Goal: Information Seeking & Learning: Get advice/opinions

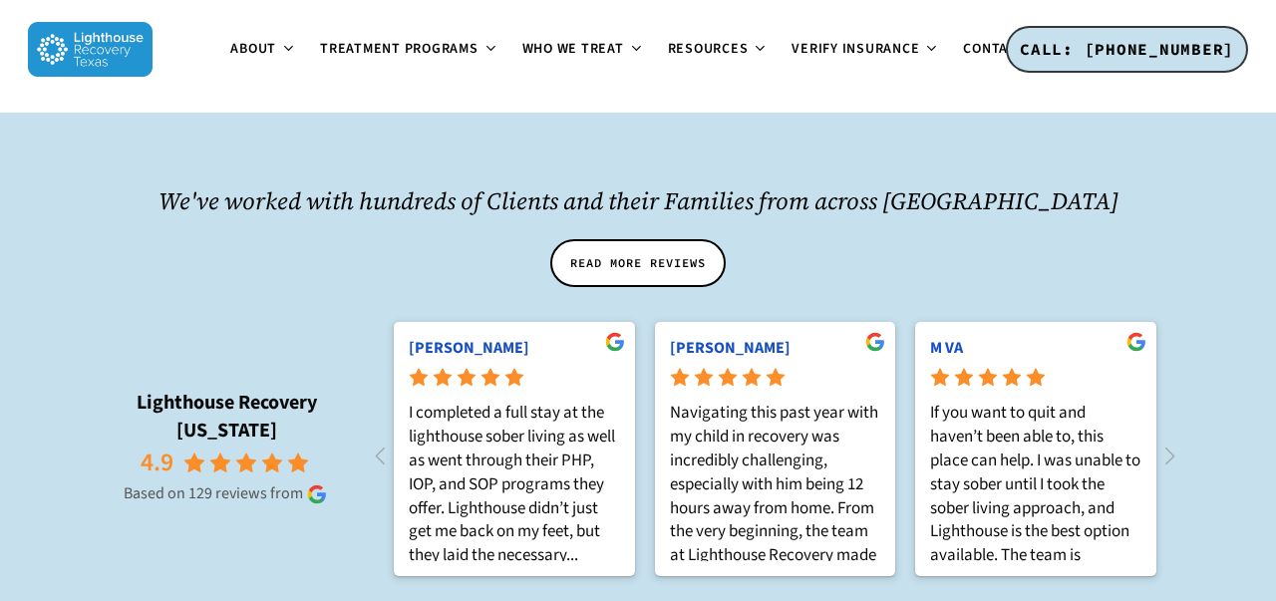
scroll to position [2102, 0]
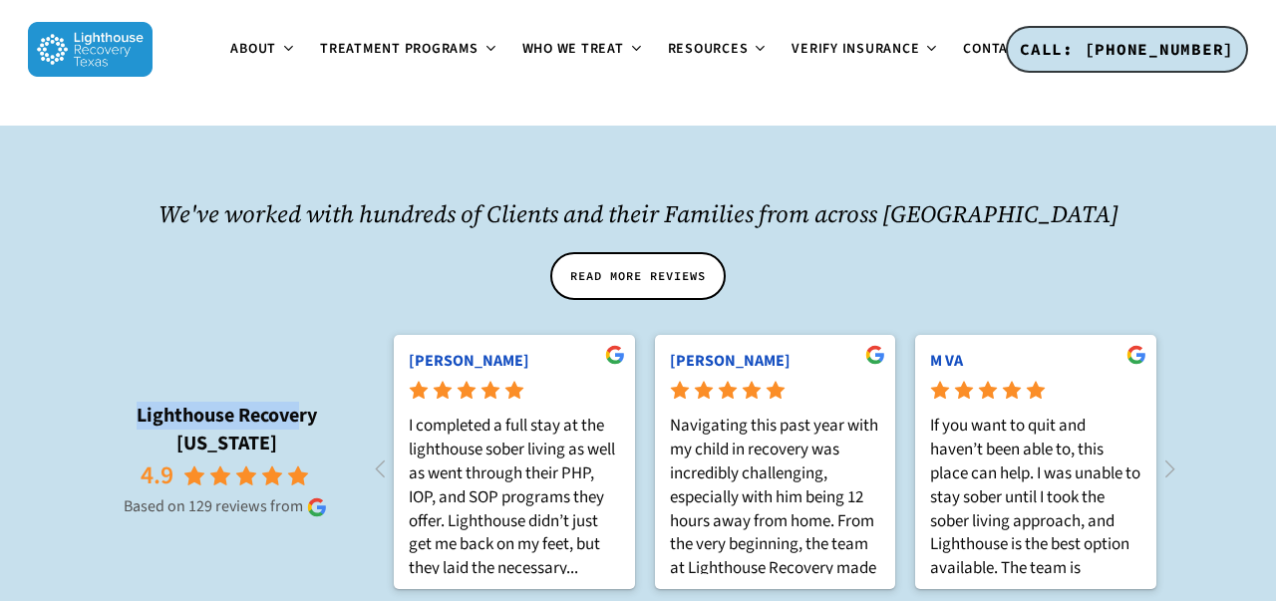
drag, startPoint x: 105, startPoint y: 371, endPoint x: 268, endPoint y: 374, distance: 163.5
click at [270, 402] on rp-name "Lighthouse Recovery [US_STATE]" at bounding box center [227, 430] width 274 height 56
click at [268, 402] on rp-name "Lighthouse Recovery [US_STATE]" at bounding box center [227, 430] width 274 height 56
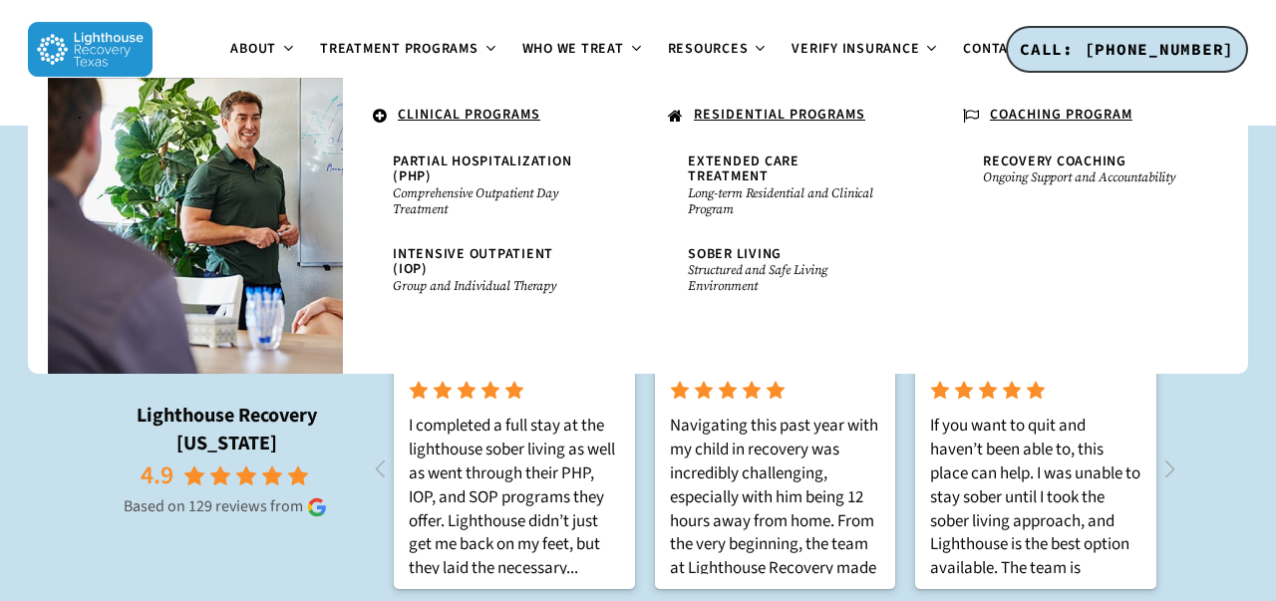
click at [268, 470] on rp-slider "Lighthouse Recovery [US_STATE] 4.9 Based on 129 reviews from [PERSON_NAME] comp…" at bounding box center [638, 464] width 1097 height 279
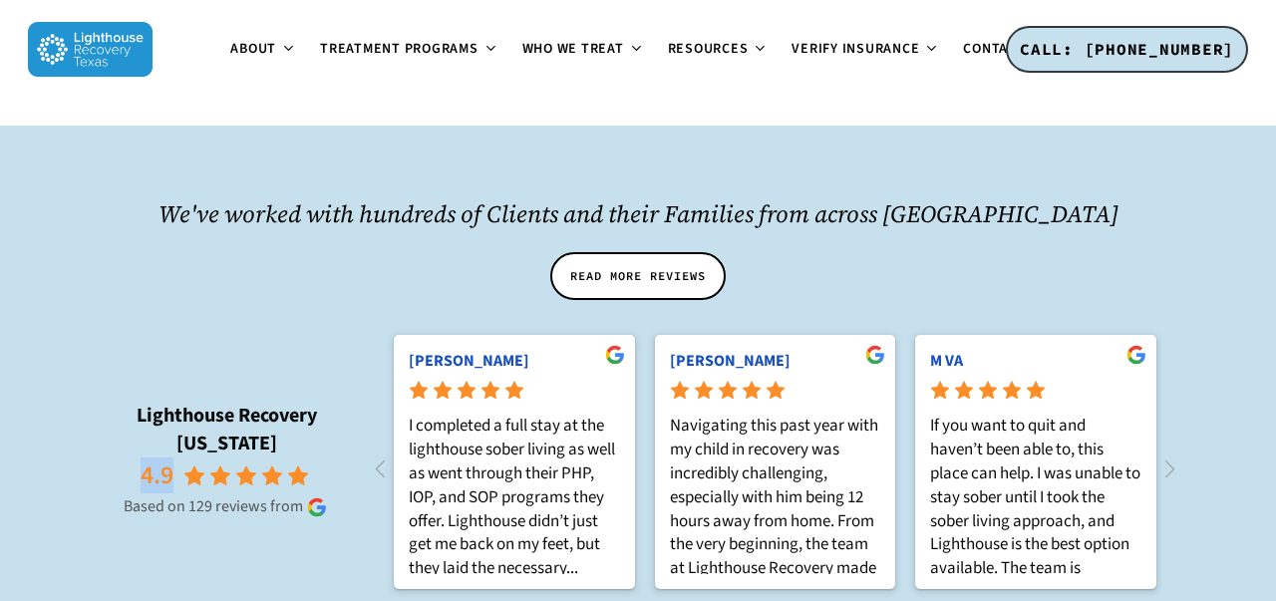
drag, startPoint x: 139, startPoint y: 407, endPoint x: 188, endPoint y: 407, distance: 49.8
click at [189, 458] on rp-score "4.9" at bounding box center [227, 476] width 274 height 36
click at [138, 495] on rp-based "Based on 129 reviews from" at bounding box center [227, 506] width 274 height 22
drag, startPoint x: 107, startPoint y: 439, endPoint x: 294, endPoint y: 442, distance: 187.4
click at [295, 495] on rp-based "Based on 129 reviews from" at bounding box center [227, 506] width 274 height 22
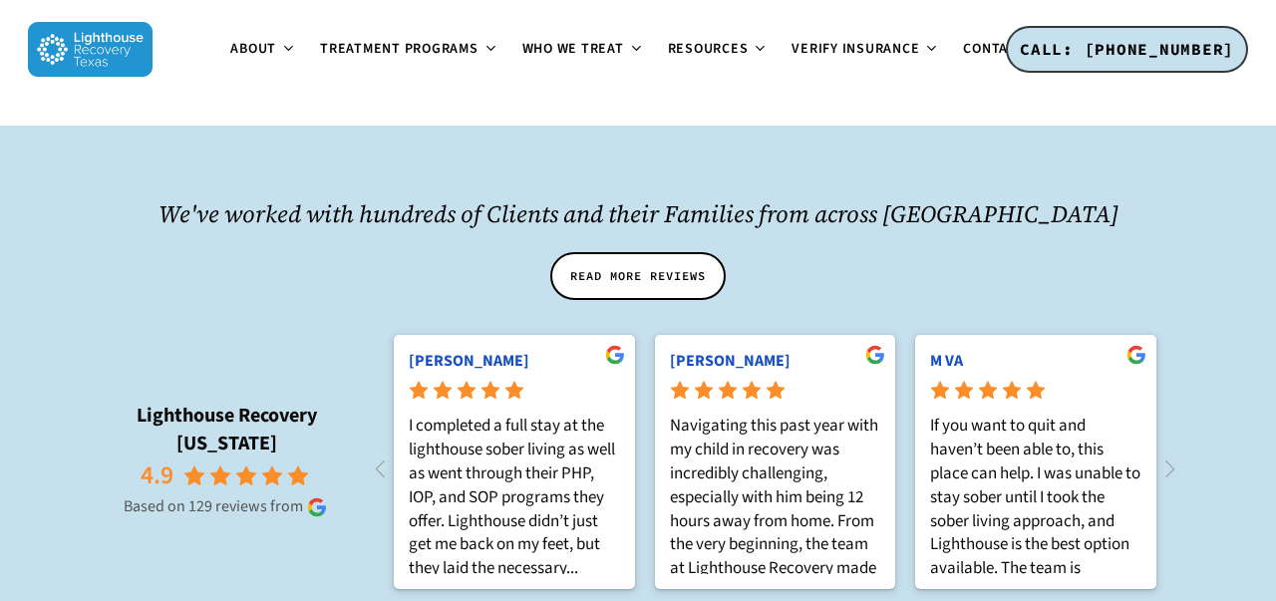
click at [292, 476] on rp-slider "Lighthouse Recovery [US_STATE] 4.9 Based on 129 reviews from [PERSON_NAME] comp…" at bounding box center [638, 464] width 1097 height 279
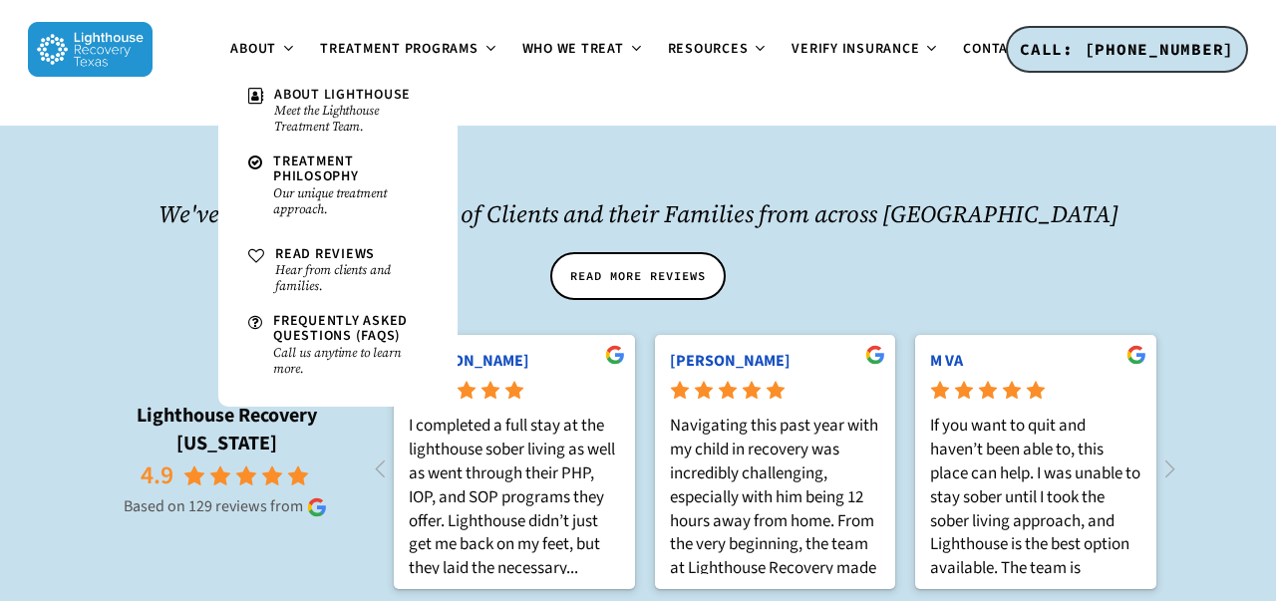
click at [217, 532] on rp-slider "Lighthouse Recovery [US_STATE] 4.9 Based on 129 reviews from [PERSON_NAME] comp…" at bounding box center [638, 464] width 1097 height 279
